Goal: Task Accomplishment & Management: Complete application form

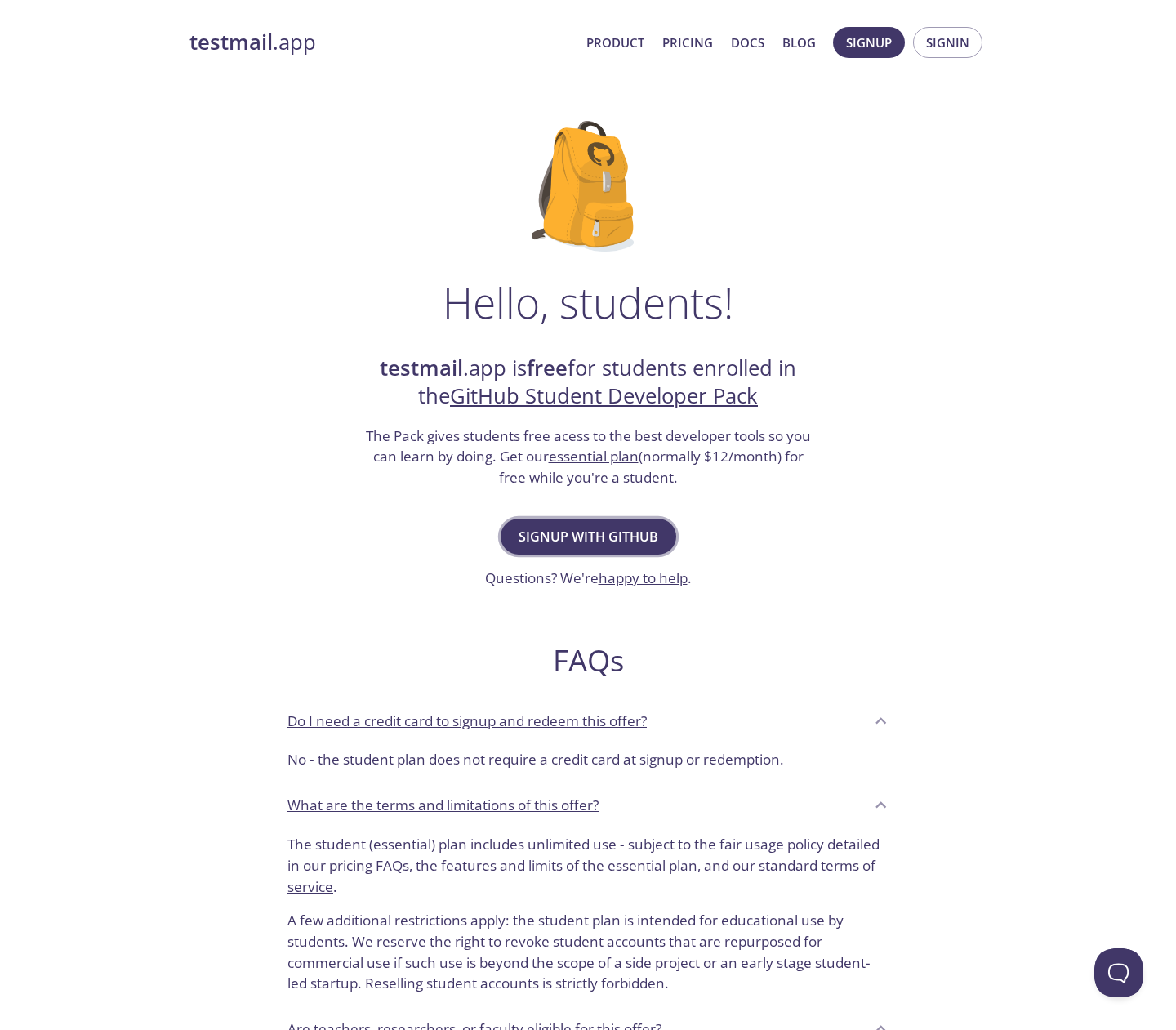
click at [576, 537] on span "Signup with GitHub" at bounding box center [588, 536] width 140 height 23
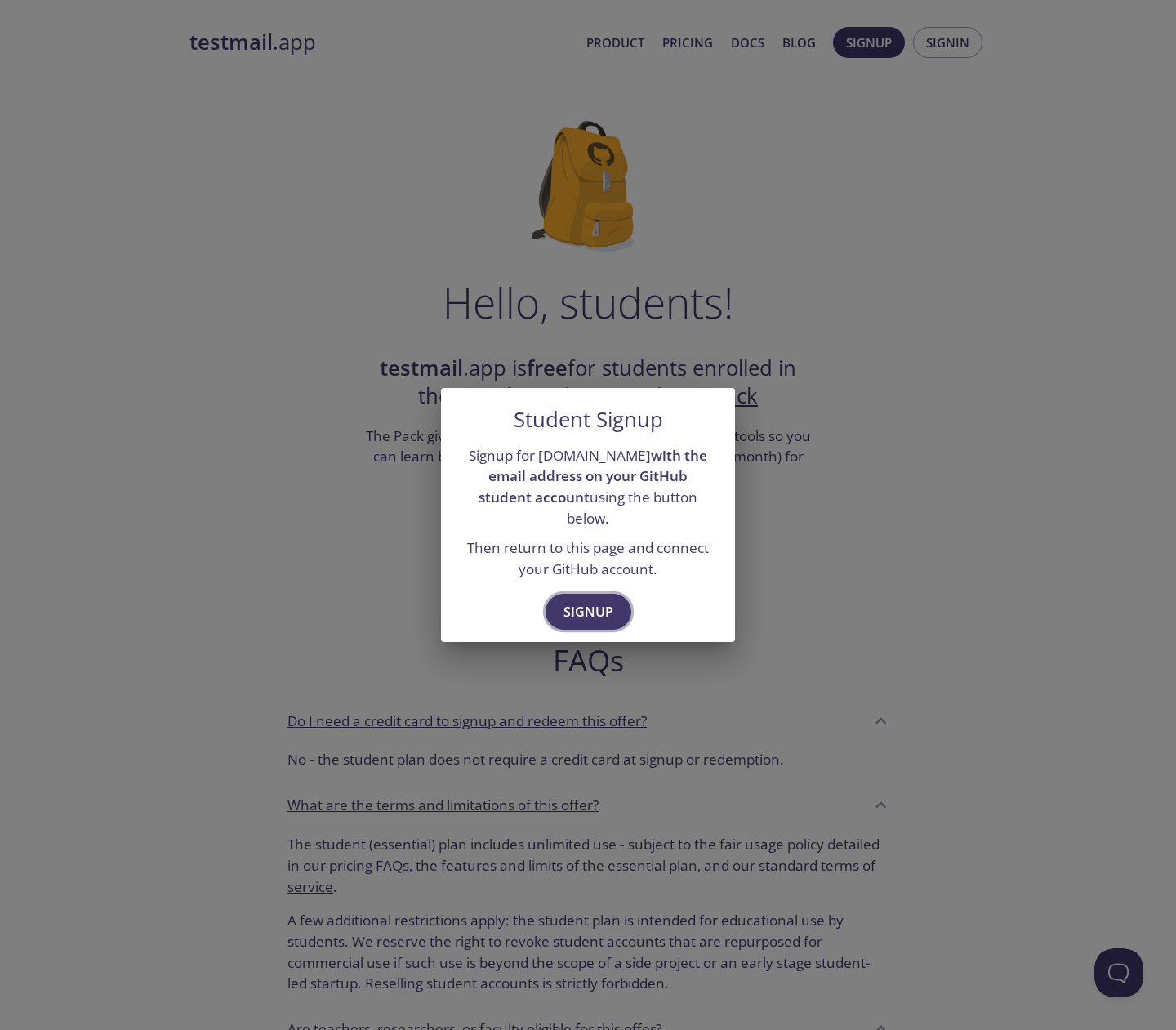
click at [583, 600] on span "Signup" at bounding box center [588, 612] width 50 height 23
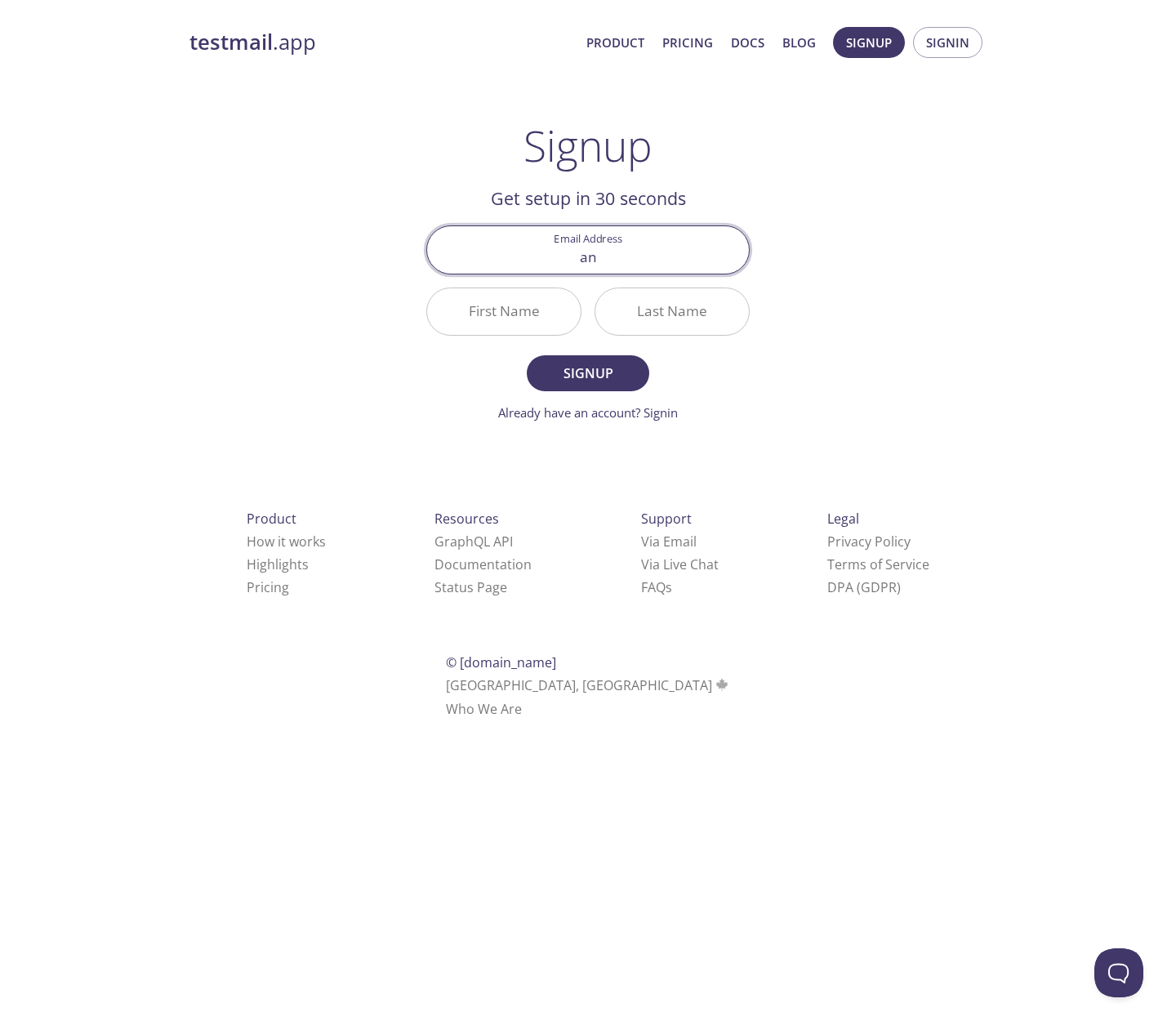
type input "a"
type input "[EMAIL_ADDRESS][DOMAIN_NAME]"
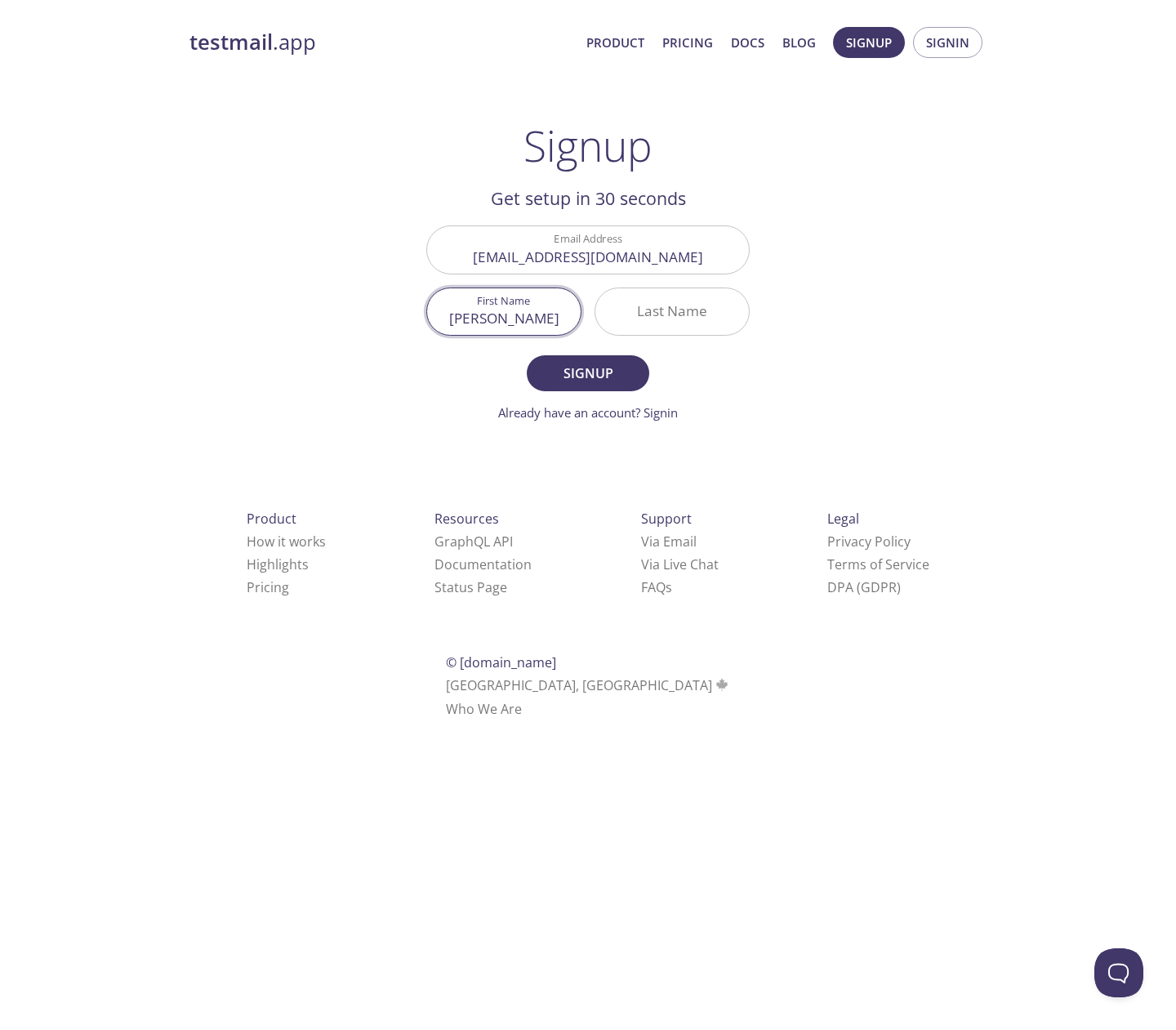
type input "[PERSON_NAME]"
click at [530, 318] on input "[PERSON_NAME]" at bounding box center [503, 311] width 154 height 46
type input "[PERSON_NAME]"
click at [576, 372] on span "Signup" at bounding box center [588, 373] width 87 height 23
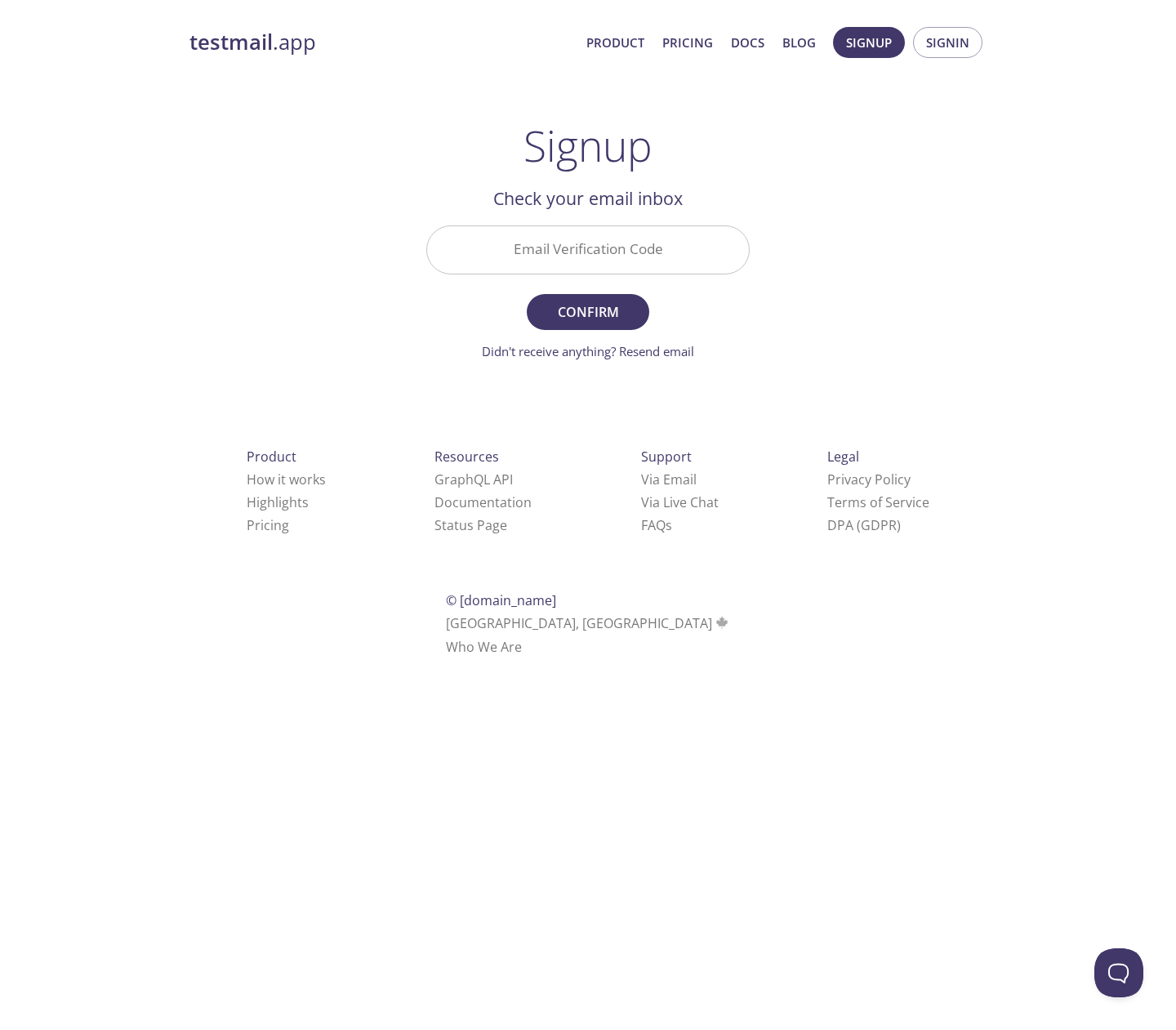
click at [560, 258] on input "Email Verification Code" at bounding box center [587, 249] width 322 height 46
paste input "37KMJAZ"
type input "37KMJAZ"
click at [580, 314] on span "Confirm" at bounding box center [588, 312] width 87 height 23
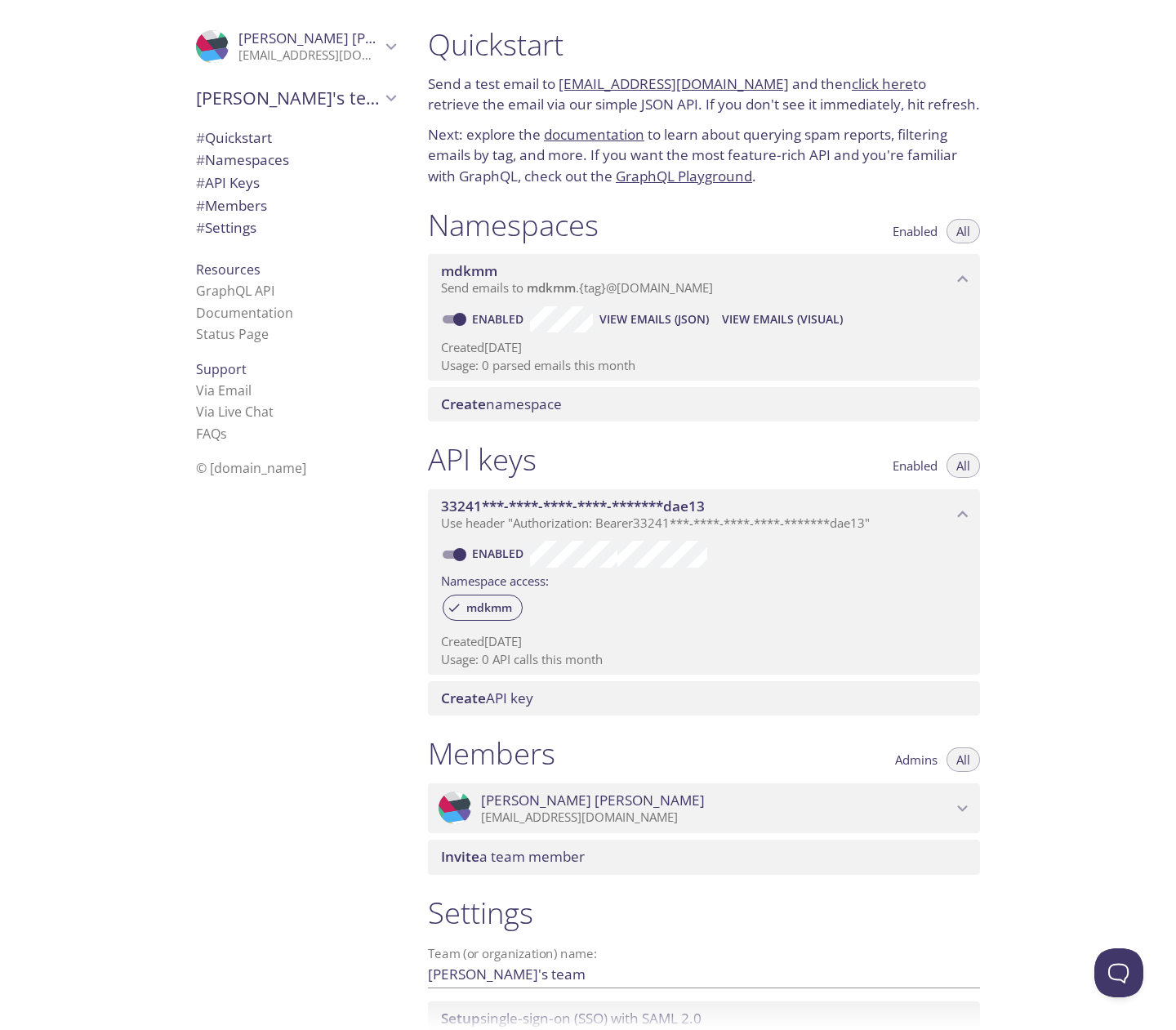
drag, startPoint x: 557, startPoint y: 86, endPoint x: 777, endPoint y: 88, distance: 220.0
click at [777, 88] on p "Send a test email to mdkmm.test@inbox.testmail.app and then click here to retri…" at bounding box center [703, 94] width 552 height 42
copy p "mdkmm.test@inbox.testmail.app"
click at [878, 81] on link "click here" at bounding box center [882, 84] width 61 height 19
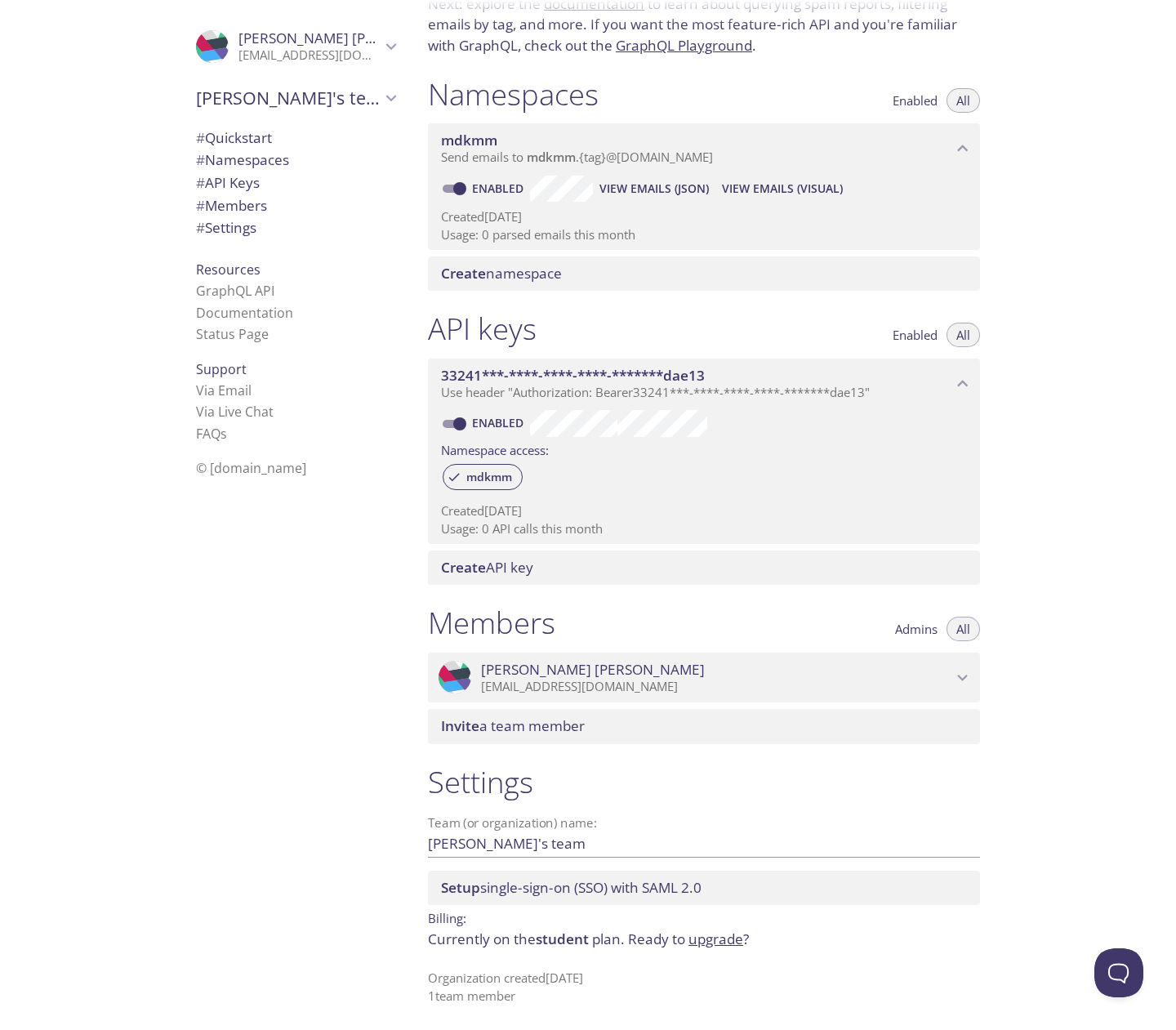
scroll to position [131, 0]
click at [248, 160] on span "# Namespaces" at bounding box center [243, 160] width 93 height 19
click at [382, 97] on icon "Nasir's team" at bounding box center [391, 98] width 21 height 21
click at [779, 236] on p "Usage: 0 parsed emails this month" at bounding box center [703, 234] width 526 height 17
click at [531, 271] on span "Create namespace" at bounding box center [501, 273] width 121 height 19
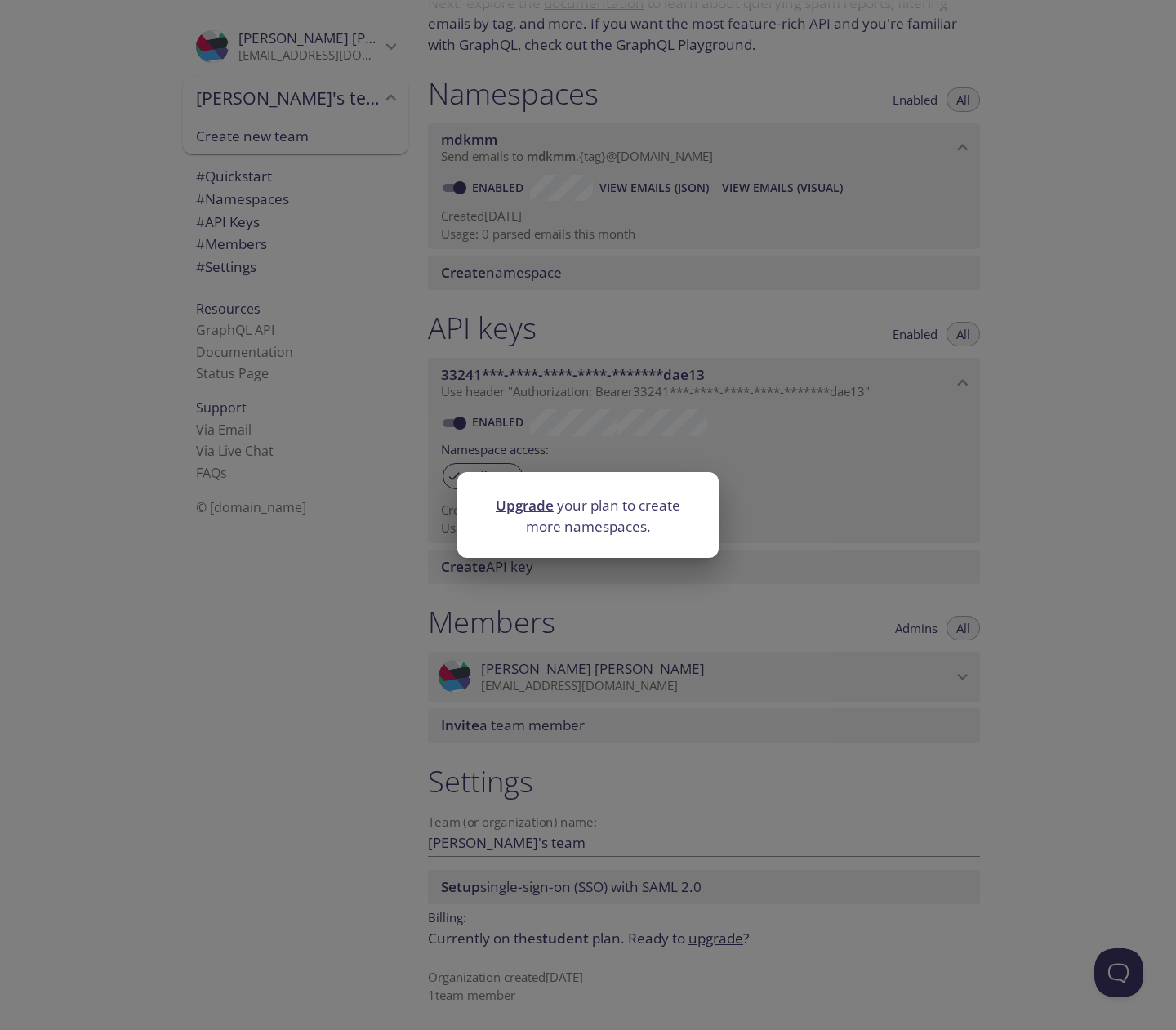
click at [632, 318] on div "Upgrade your plan to create more namespaces." at bounding box center [588, 515] width 1176 height 1030
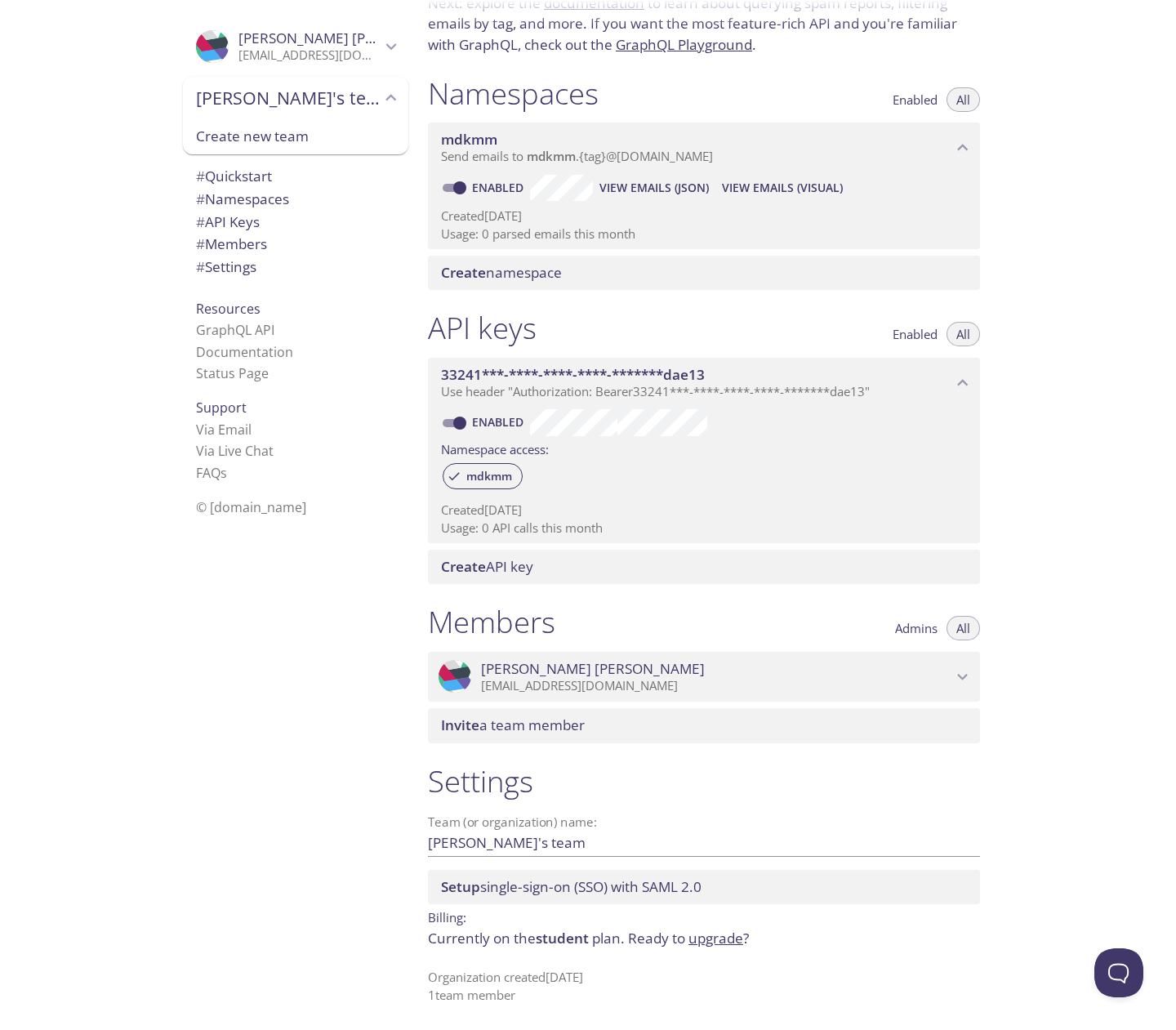
click at [955, 146] on icon "mdkmm namespace" at bounding box center [963, 147] width 21 height 21
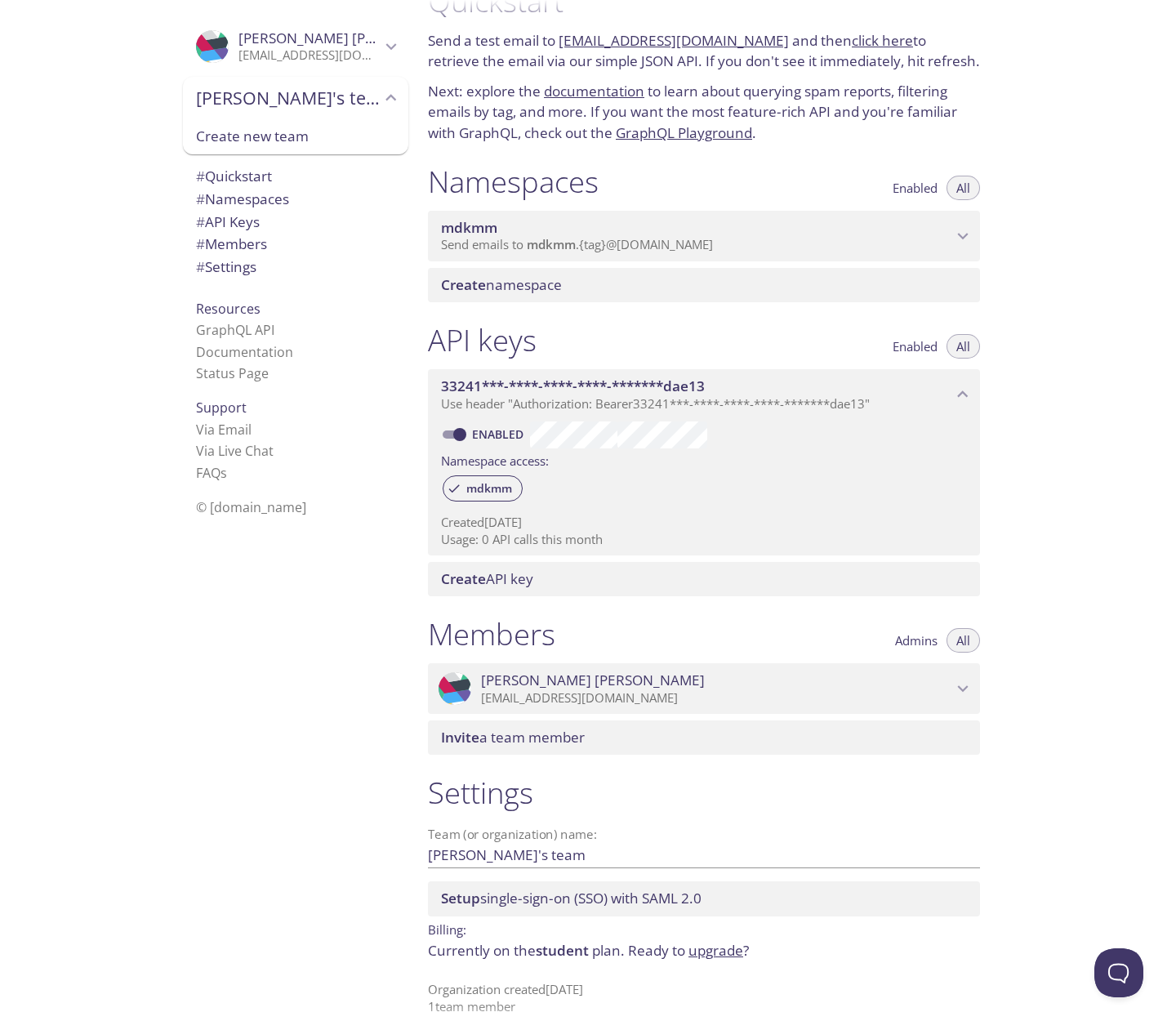
scroll to position [40, 0]
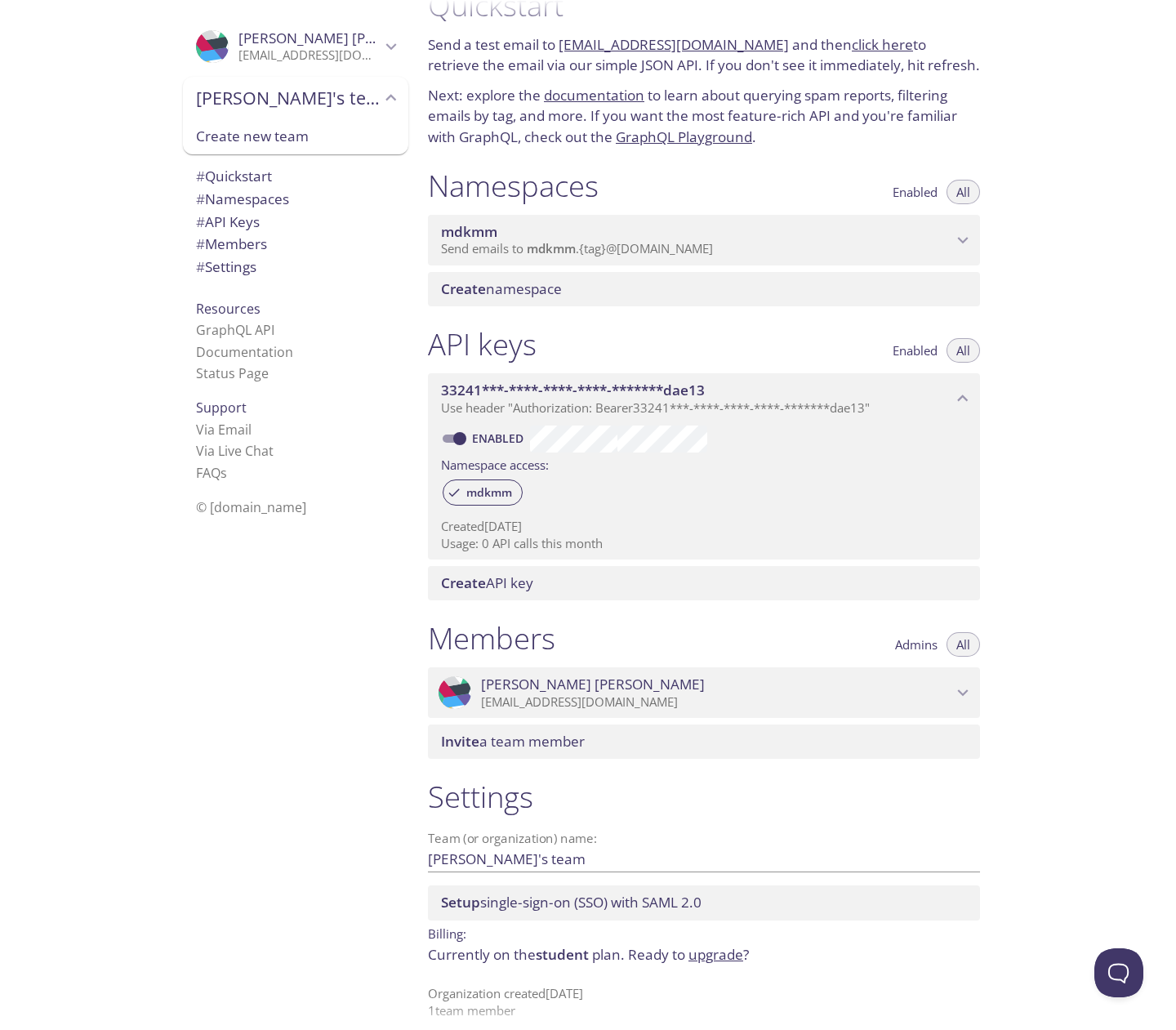
click at [613, 256] on span "Send emails to mdkmm . {tag} @inbox.testmail.app" at bounding box center [577, 247] width 272 height 16
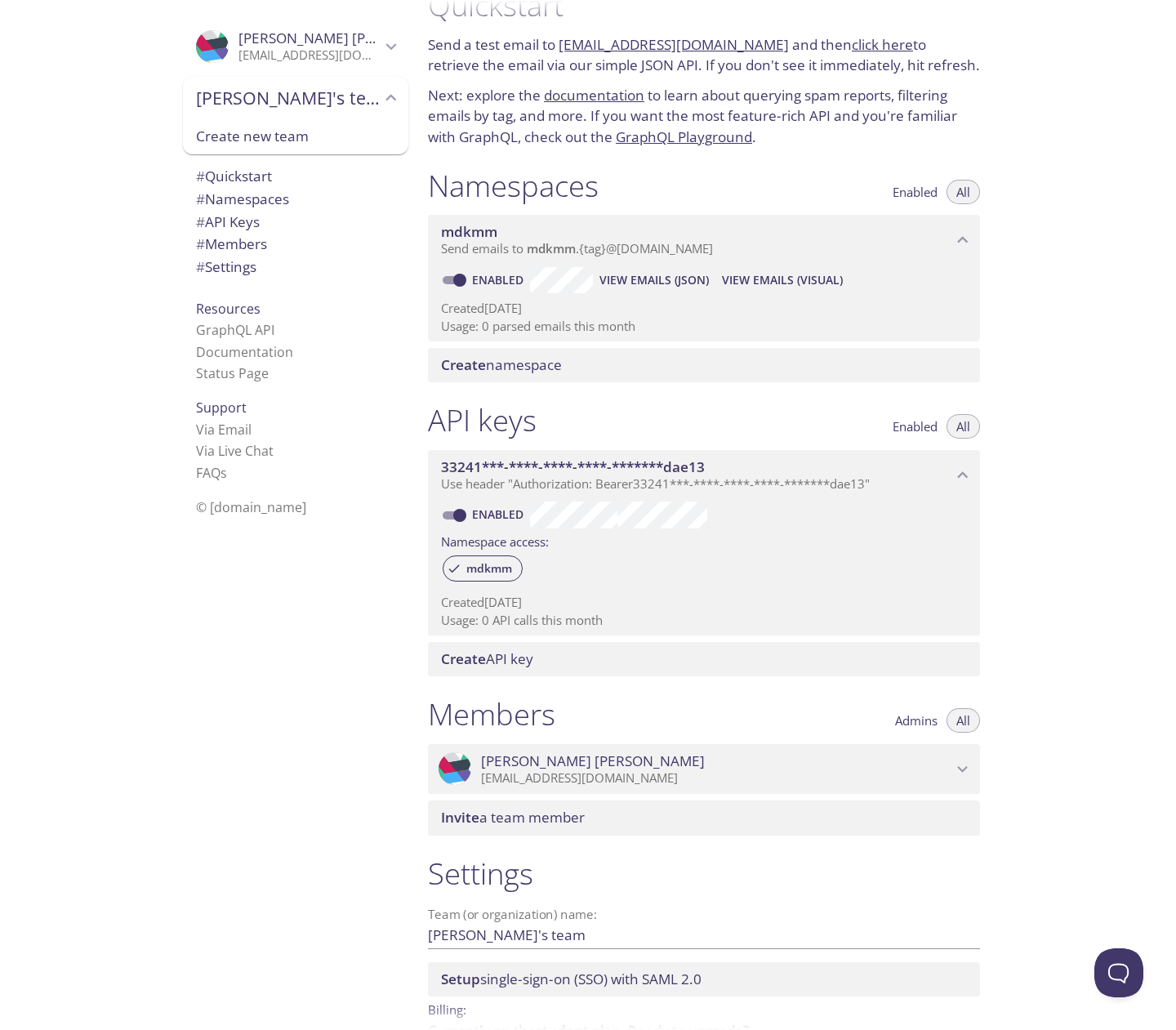
click at [764, 281] on span "View Emails (Visual)" at bounding box center [782, 279] width 121 height 20
